Goal: Information Seeking & Learning: Learn about a topic

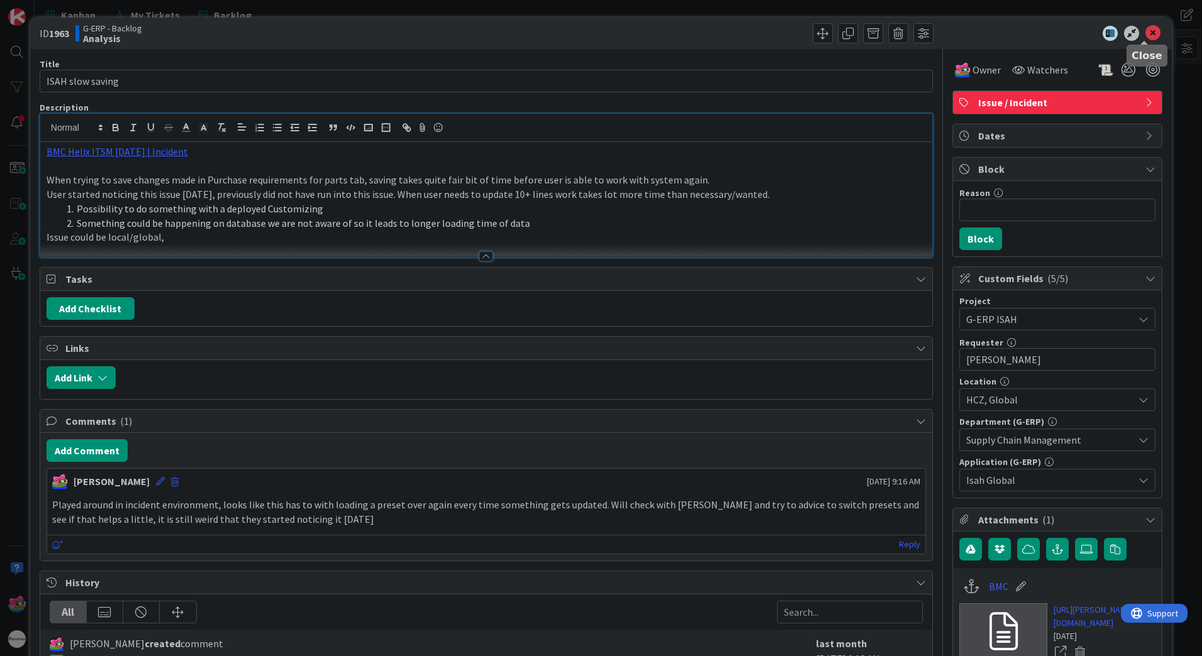
click at [1146, 26] on icon at bounding box center [1152, 33] width 15 height 15
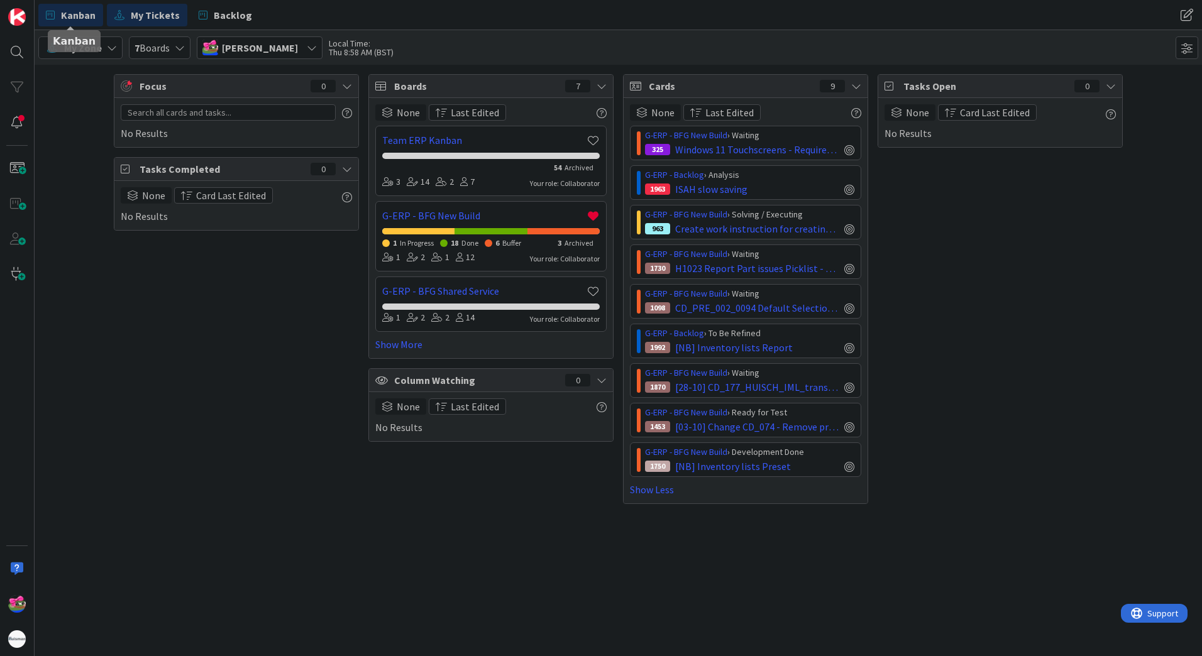
click at [63, 10] on span "Kanban" at bounding box center [78, 15] width 35 height 15
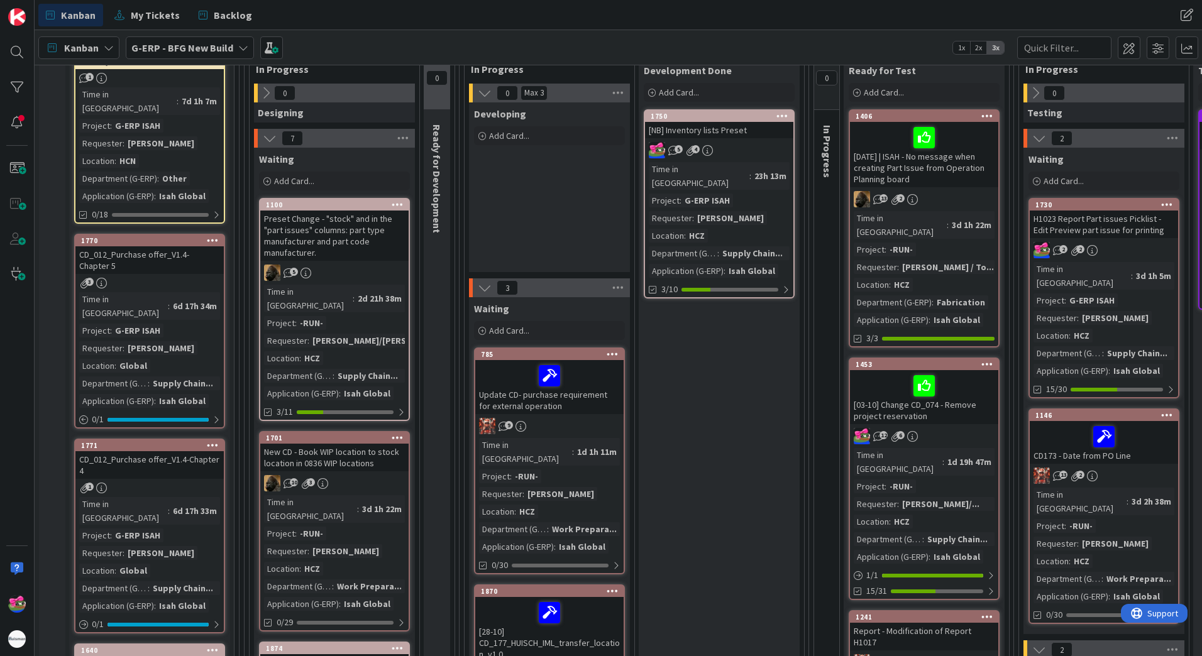
scroll to position [189, 0]
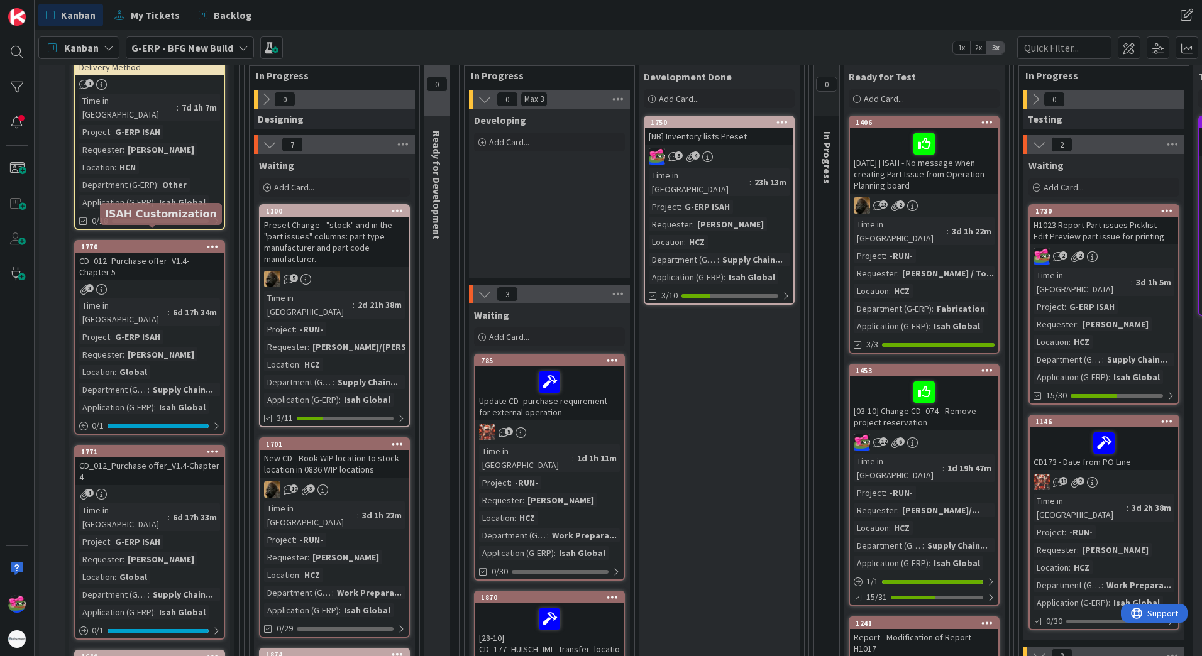
click at [156, 243] on div "1770" at bounding box center [152, 247] width 143 height 9
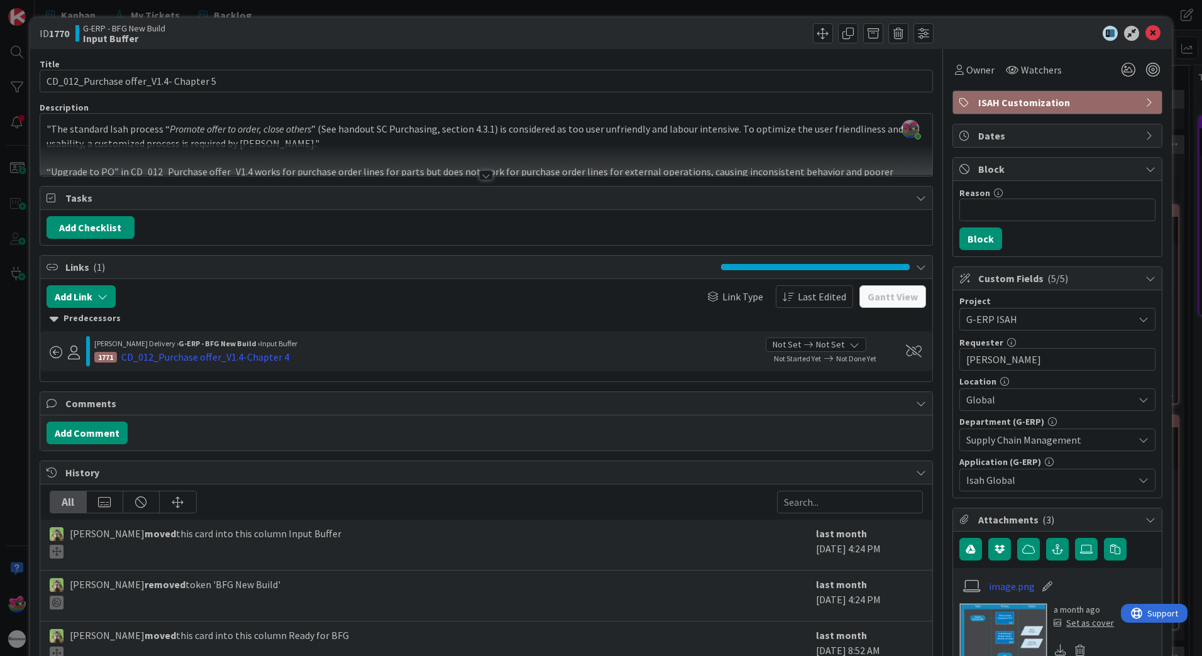
click at [484, 179] on div at bounding box center [486, 175] width 14 height 10
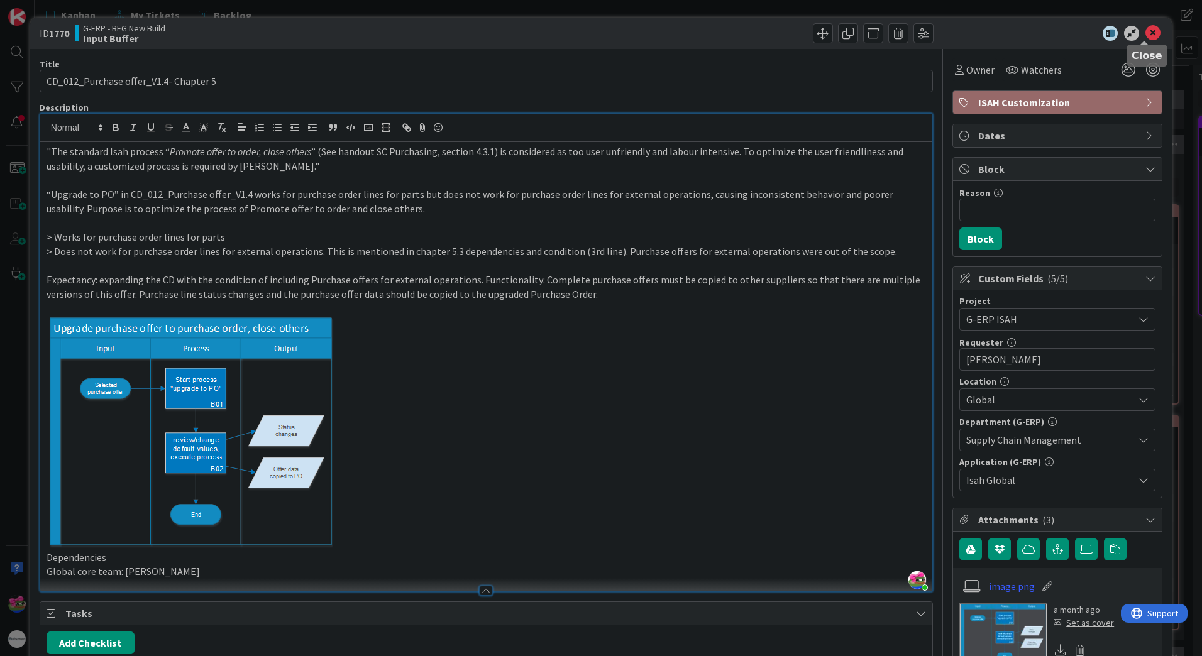
click at [1145, 35] on icon at bounding box center [1152, 33] width 15 height 15
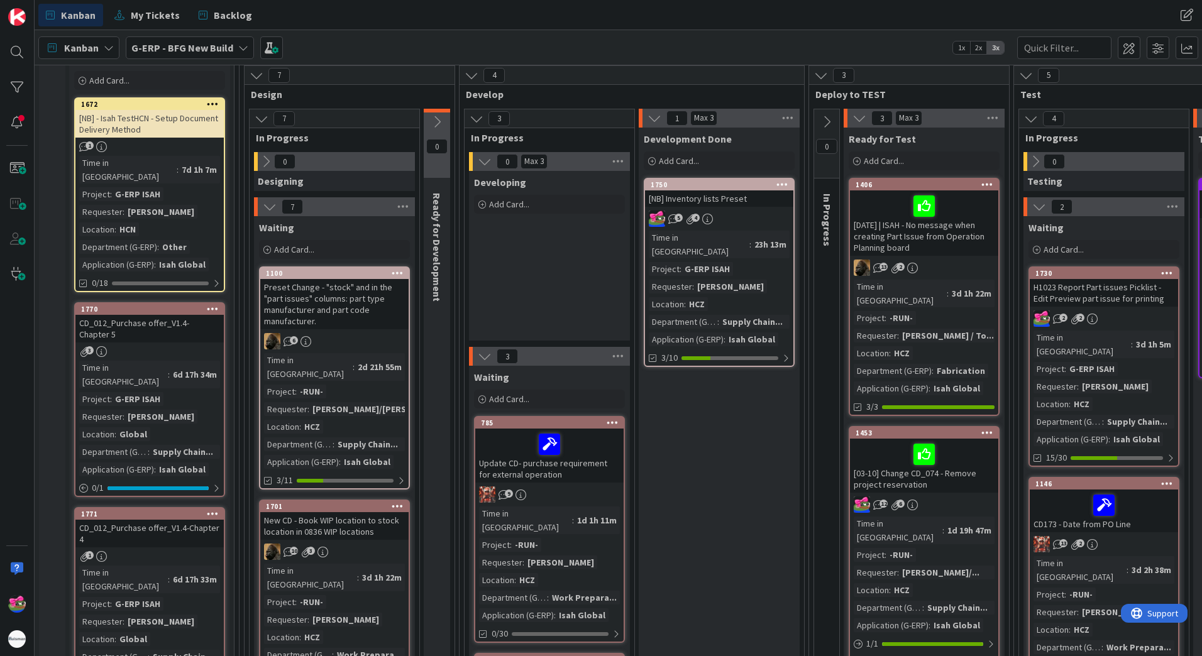
scroll to position [126, 0]
click at [704, 187] on div "1750" at bounding box center [721, 185] width 143 height 9
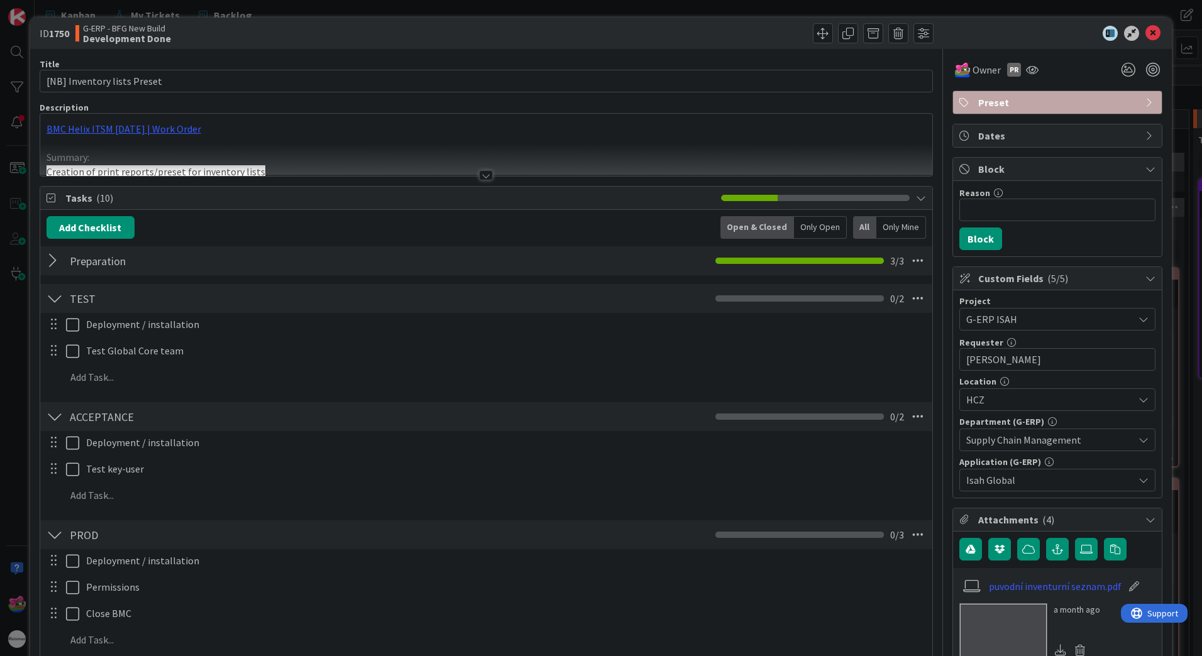
click at [483, 174] on div at bounding box center [486, 175] width 14 height 10
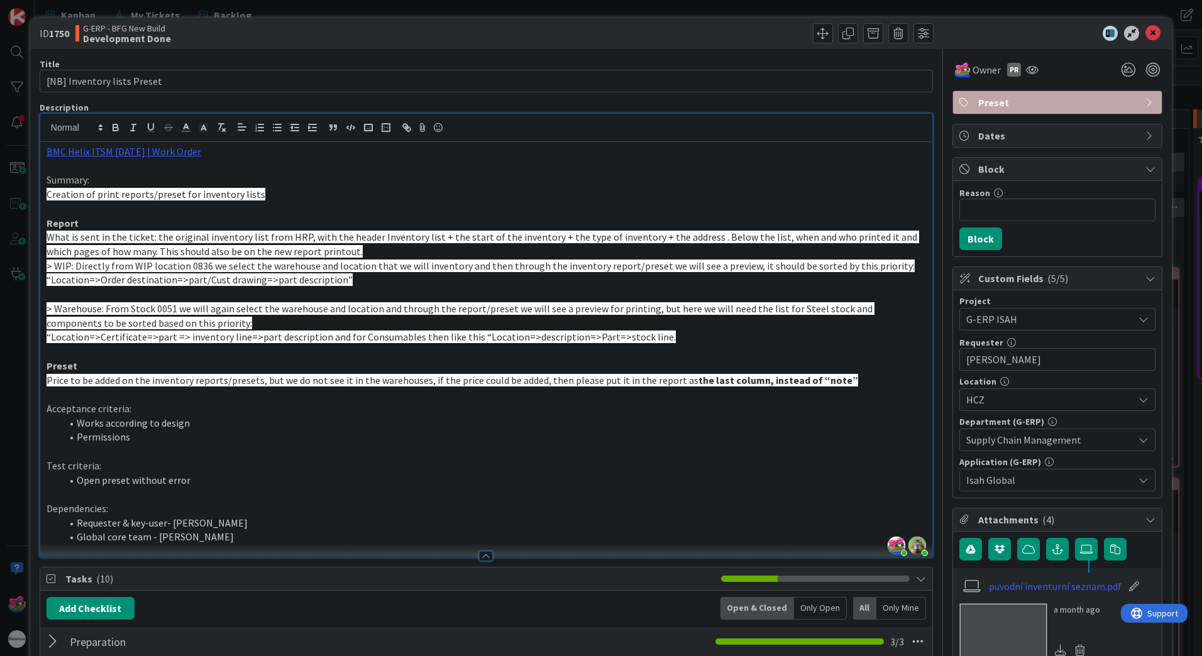
click at [781, 377] on strong "the last column, instead of “note”" at bounding box center [778, 380] width 160 height 13
click at [661, 337] on p "“Location=>Certificate=>part => inventory line=>part description and for Consum…" at bounding box center [486, 337] width 879 height 14
click at [394, 445] on p at bounding box center [486, 451] width 879 height 14
click at [1145, 28] on icon at bounding box center [1152, 33] width 15 height 15
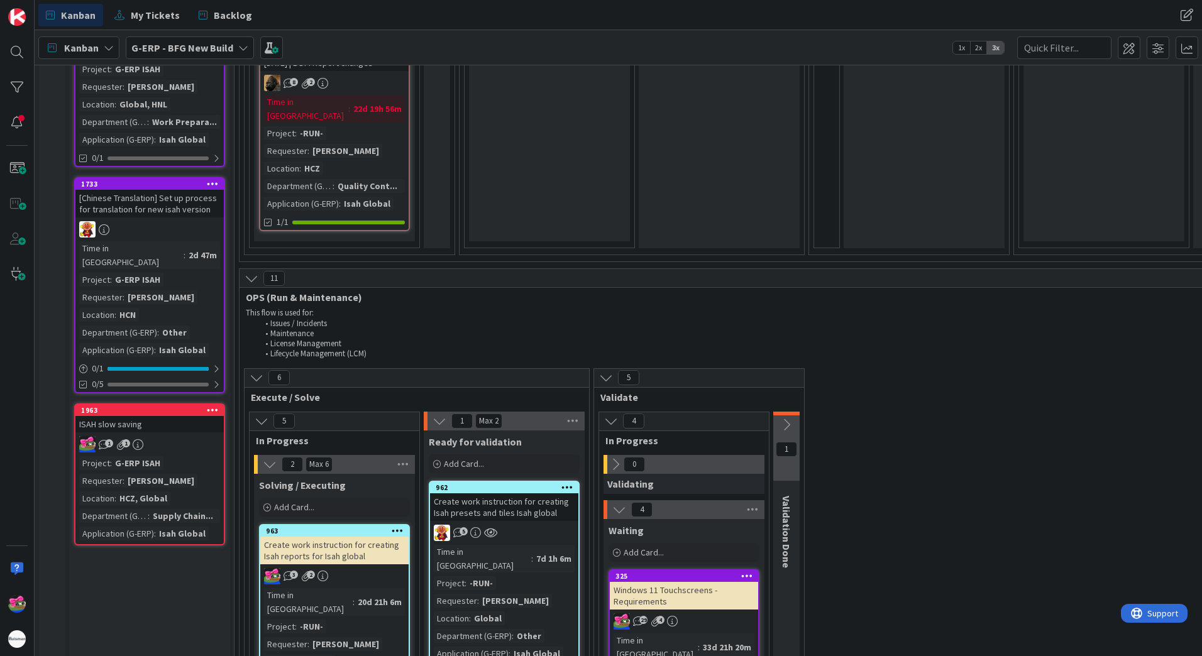
scroll to position [1445, 0]
